Goal: Transaction & Acquisition: Obtain resource

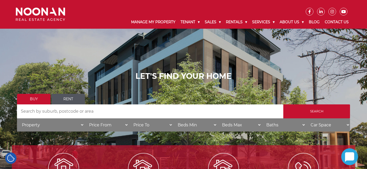
click at [70, 99] on link "Rent" at bounding box center [69, 99] width 34 height 11
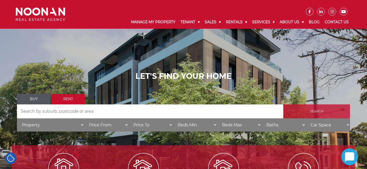
click at [323, 109] on input "Search" at bounding box center [316, 111] width 67 height 14
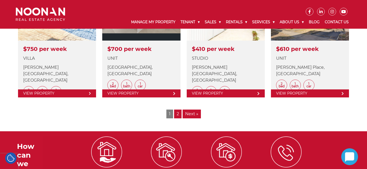
scroll to position [672, 0]
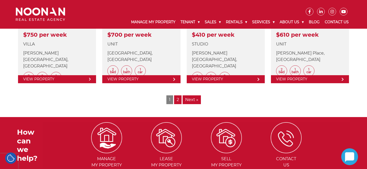
click at [176, 99] on link "2" at bounding box center [177, 99] width 7 height 9
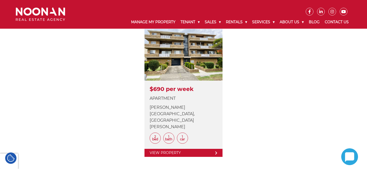
scroll to position [619, 0]
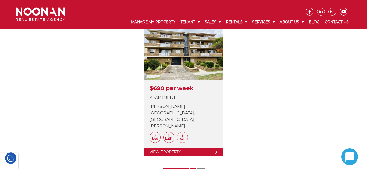
click at [180, 168] on link "« Previous" at bounding box center [176, 172] width 26 height 9
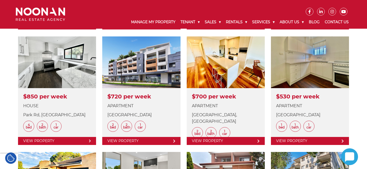
scroll to position [495, 0]
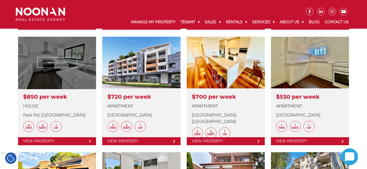
click at [41, 78] on link at bounding box center [57, 91] width 78 height 108
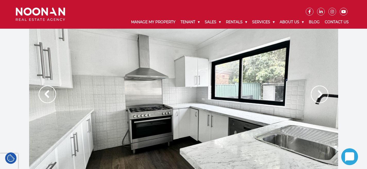
click at [318, 95] on img at bounding box center [320, 94] width 18 height 18
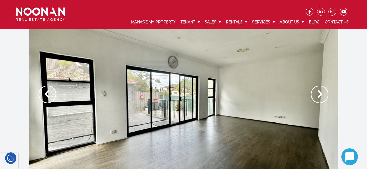
click at [318, 95] on img at bounding box center [320, 94] width 18 height 18
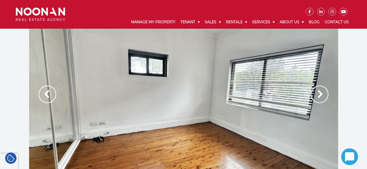
click at [318, 95] on img at bounding box center [320, 94] width 18 height 18
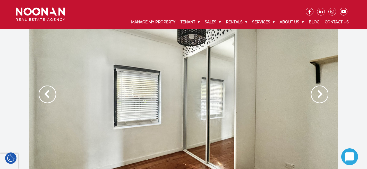
click at [318, 95] on img at bounding box center [320, 94] width 18 height 18
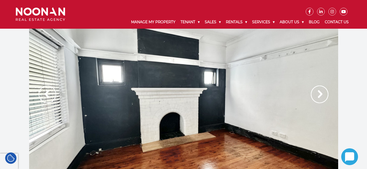
click at [318, 95] on img at bounding box center [320, 94] width 18 height 18
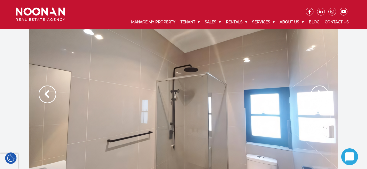
click at [318, 95] on img at bounding box center [320, 94] width 18 height 18
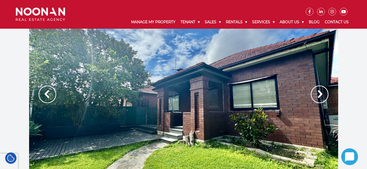
click at [318, 95] on img at bounding box center [320, 94] width 18 height 18
